Goal: Check status

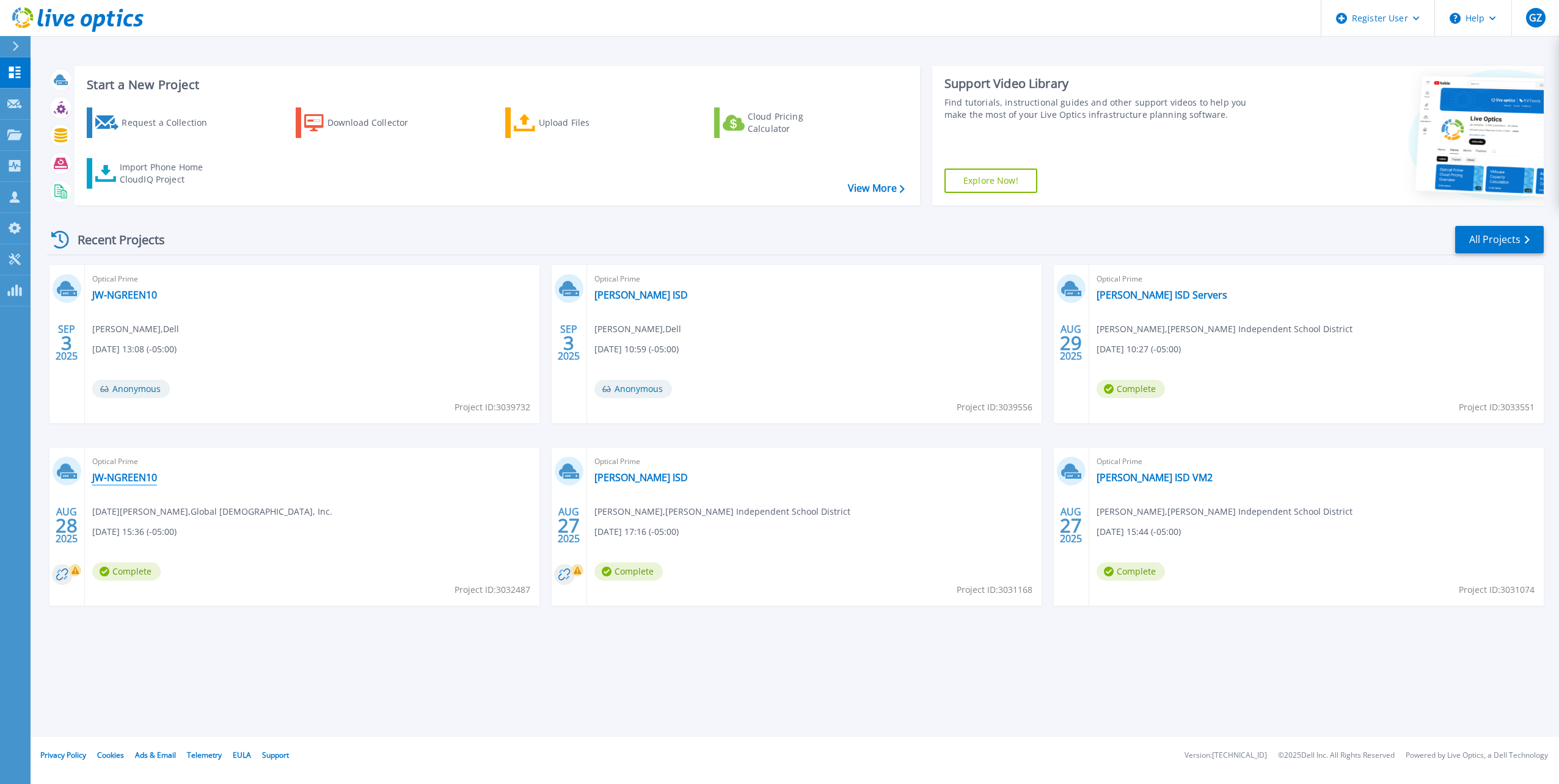
click at [127, 480] on link "JW-NGREEN10" at bounding box center [124, 477] width 65 height 12
